Goal: Contribute content: Add original content to the website for others to see

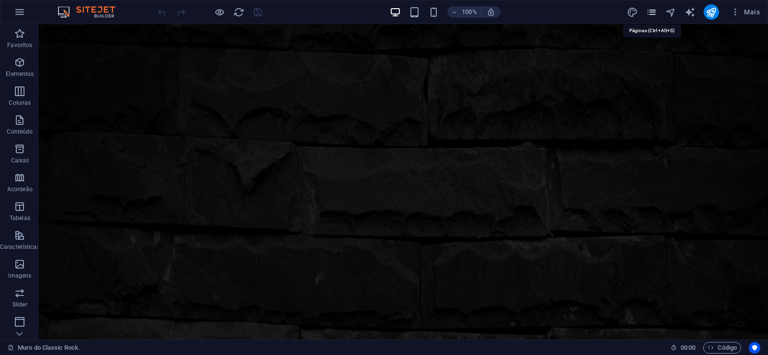
click at [653, 12] on icon "pages" at bounding box center [651, 12] width 11 height 11
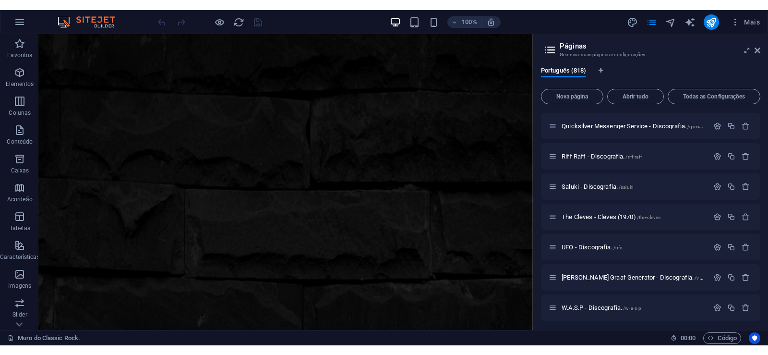
scroll to position [8038, 0]
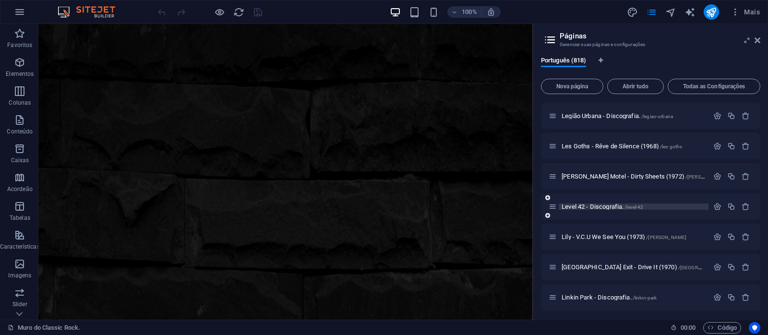
click at [579, 204] on span "Level 42 - Discografia. /level-42" at bounding box center [602, 206] width 82 height 7
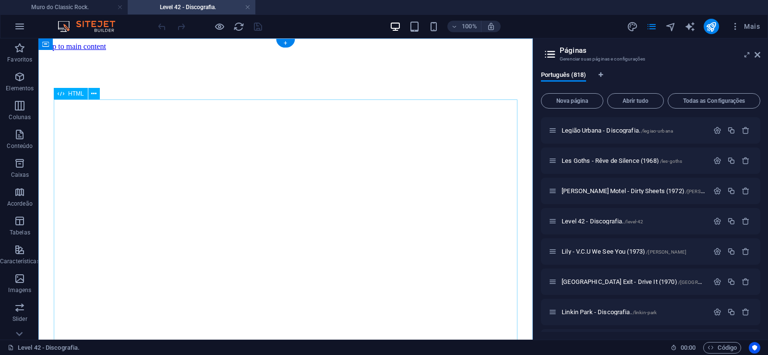
scroll to position [0, 0]
drag, startPoint x: 758, startPoint y: 56, endPoint x: 312, endPoint y: 153, distance: 456.1
click at [758, 56] on icon at bounding box center [757, 55] width 6 height 8
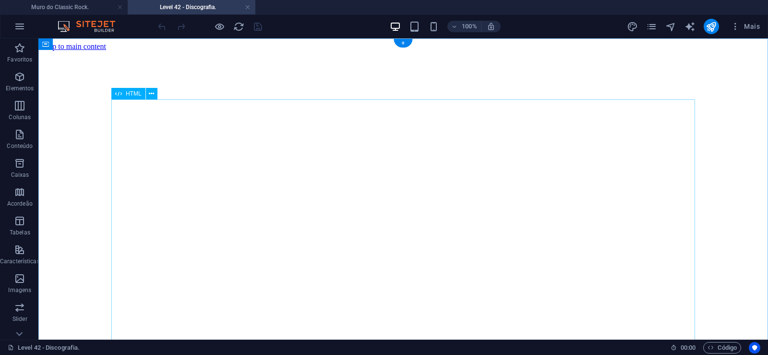
click div "Level 42 é [PERSON_NAME] inglesa de música pop formada no final dos anos 1970. …"
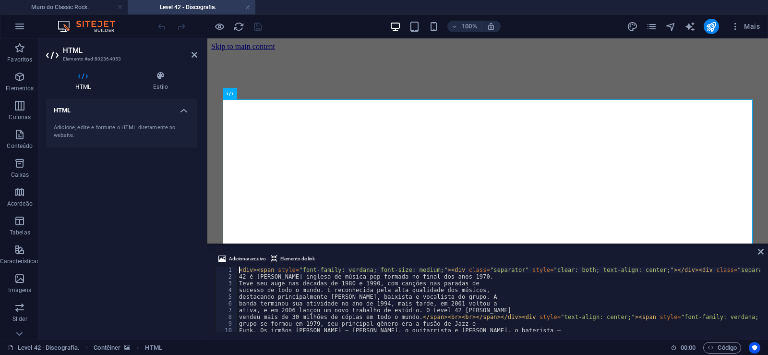
type textarea "vendeu mais de 30 milhões de cópias em todo o mundo.</span><br><br></span></div…"
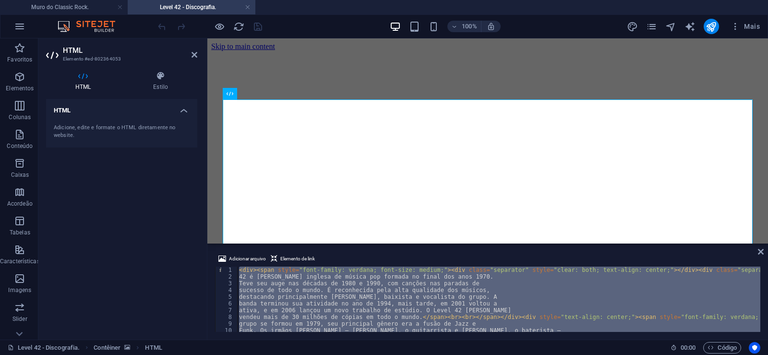
click at [518, 314] on div "< div > < span style = "font-family: verdana; font-size: medium;" > < div class…" at bounding box center [498, 298] width 523 height 65
type textarea "vendeu mais de 30 milhões de cópias em todo o mundo.</span><br><br></span></div…"
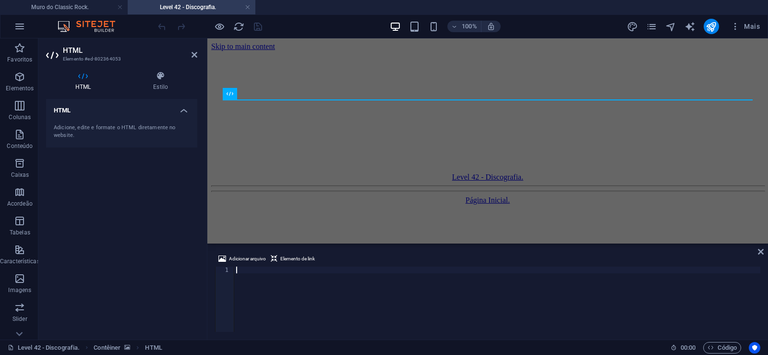
paste textarea
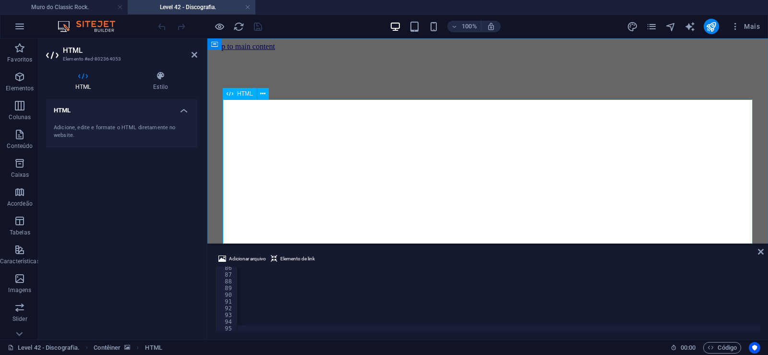
click div "Level 42 é [PERSON_NAME] inglesa de música pop formada no final dos anos 1970. …"
click at [254, 27] on icon "save" at bounding box center [257, 26] width 11 height 11
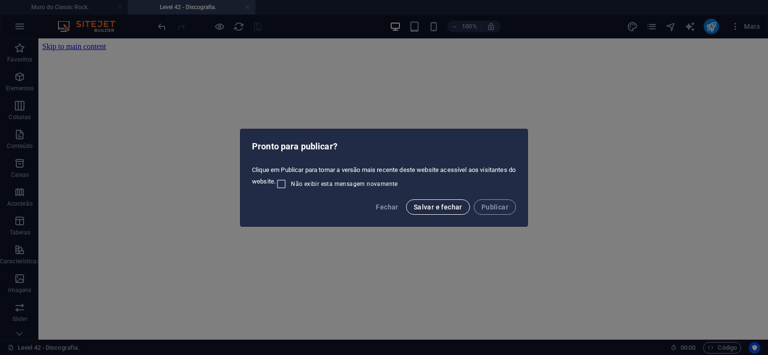
click at [435, 204] on span "Salvar e fechar" at bounding box center [438, 207] width 48 height 8
